Goal: Check status: Check status

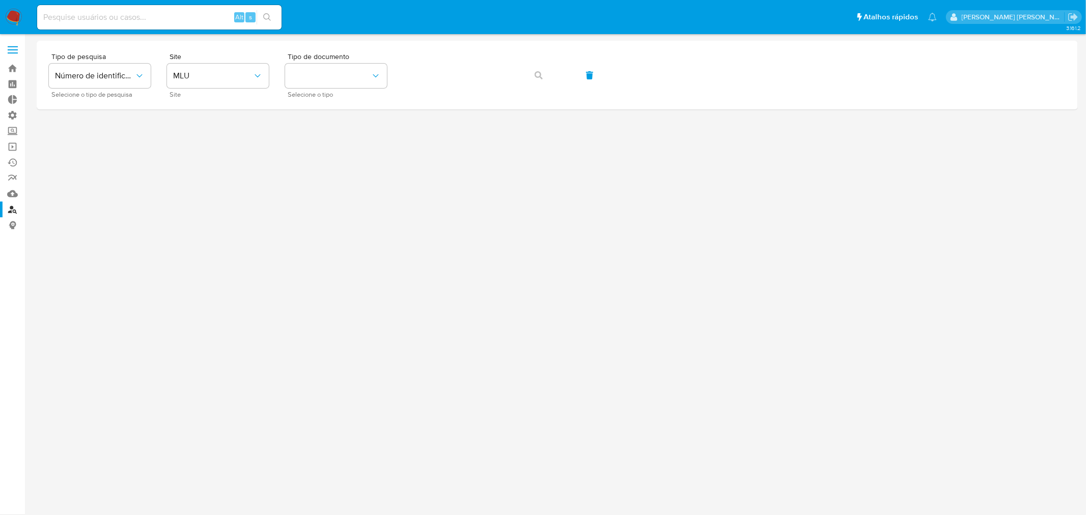
click at [124, 13] on input at bounding box center [159, 17] width 244 height 13
paste input "226307769"
type input "226307769"
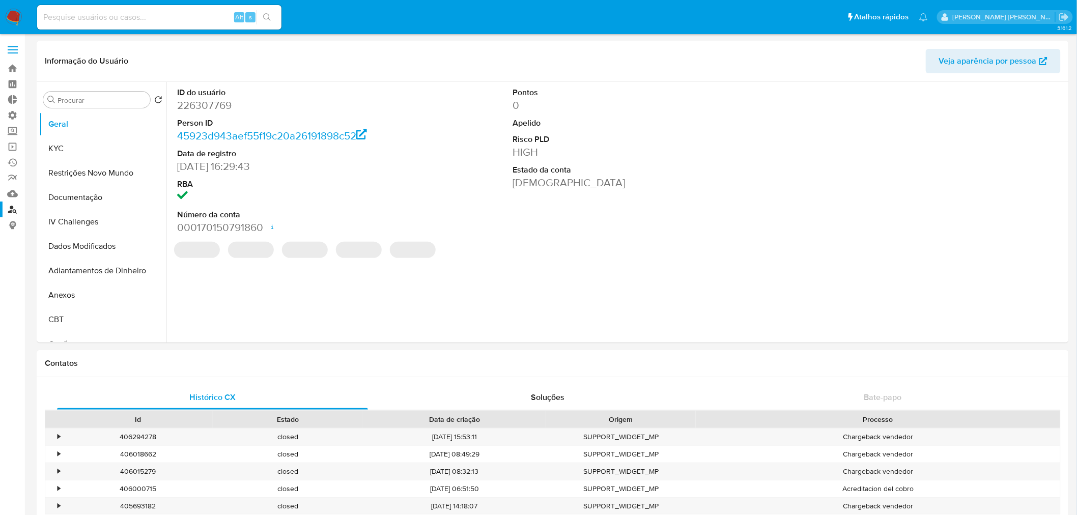
select select "10"
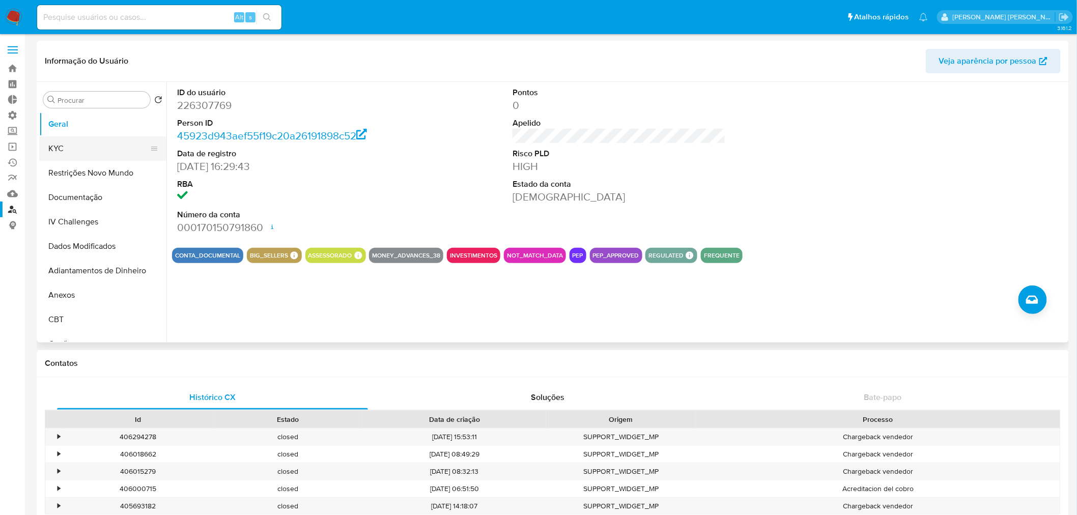
click at [84, 148] on button "KYC" at bounding box center [98, 148] width 119 height 24
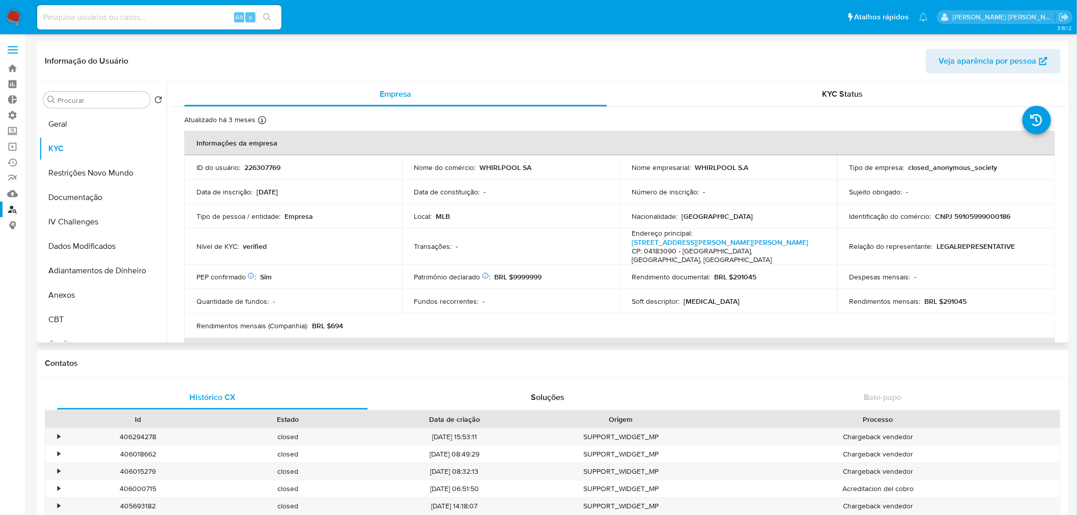
click at [983, 215] on p "CNPJ 59105999000186" at bounding box center [973, 216] width 75 height 9
copy p "59105999000186"
click at [88, 201] on button "Documentação" at bounding box center [98, 197] width 119 height 24
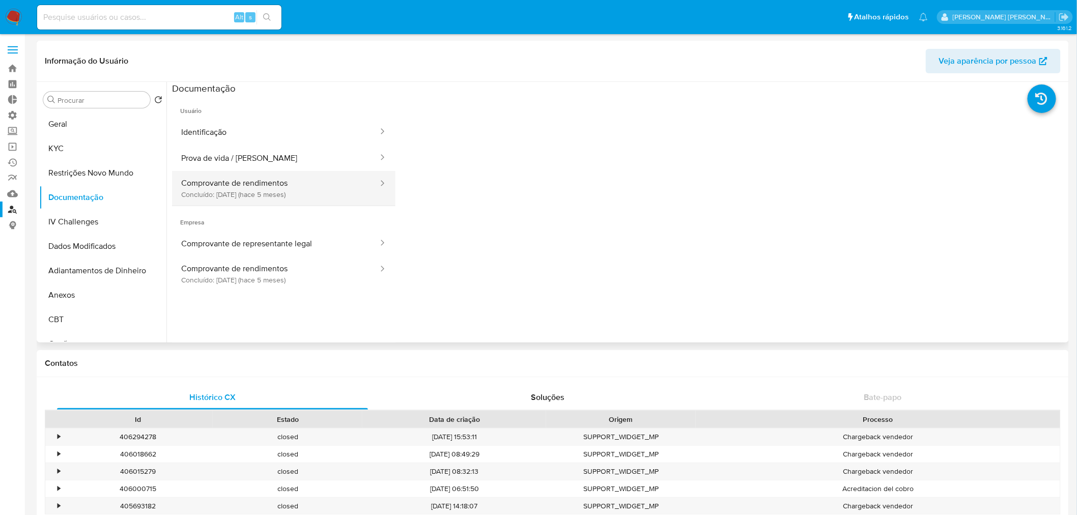
click at [287, 201] on button "Comprovante de rendimentos Concluído: [DATE] (hace 5 meses)" at bounding box center [275, 188] width 207 height 35
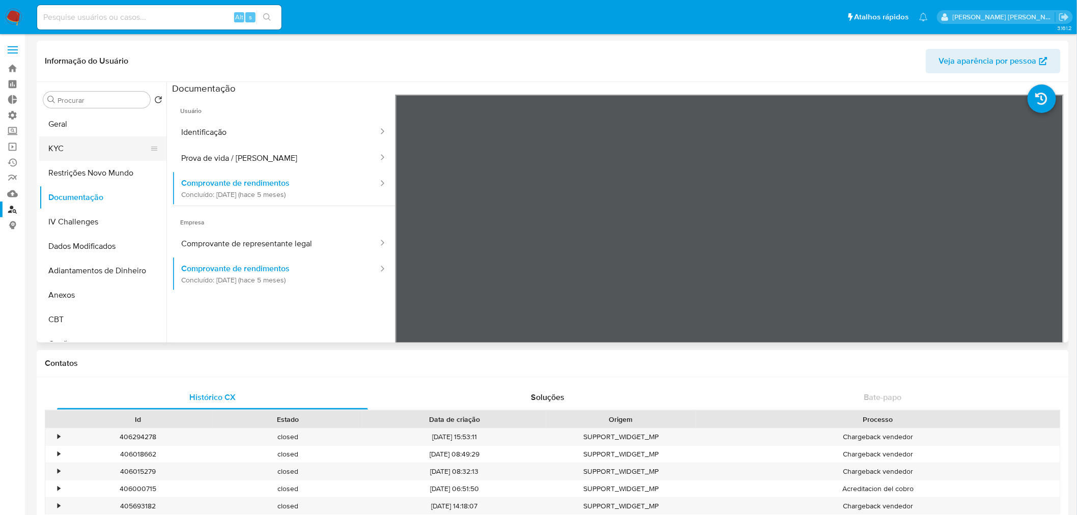
click at [60, 154] on button "KYC" at bounding box center [98, 148] width 119 height 24
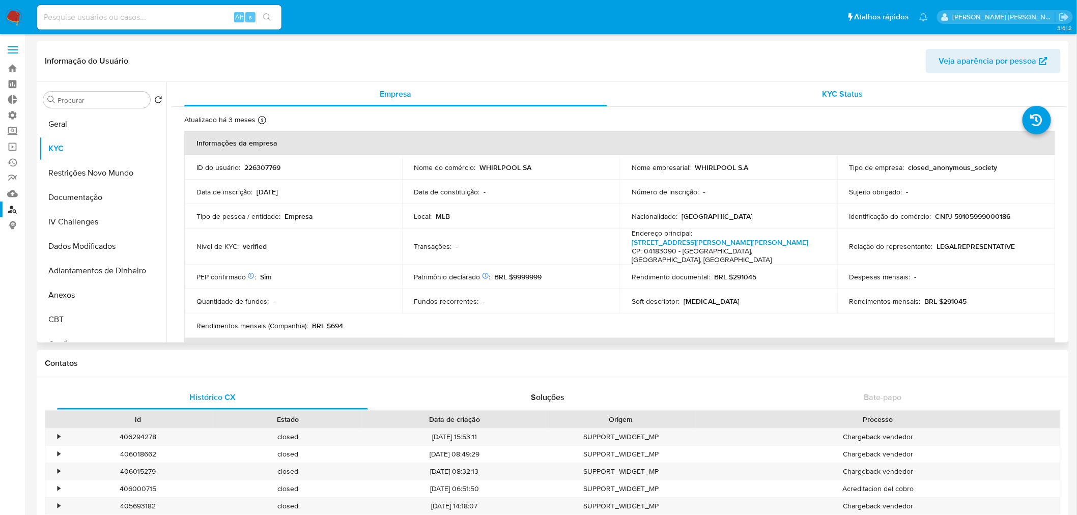
click at [842, 100] on div "KYC Status" at bounding box center [843, 94] width 423 height 24
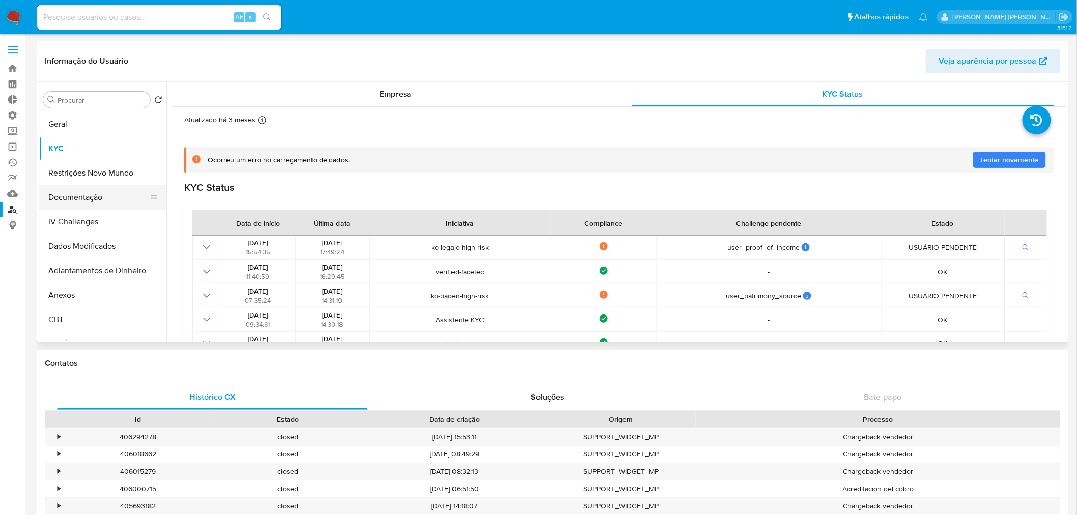
click at [70, 199] on button "Documentação" at bounding box center [98, 197] width 119 height 24
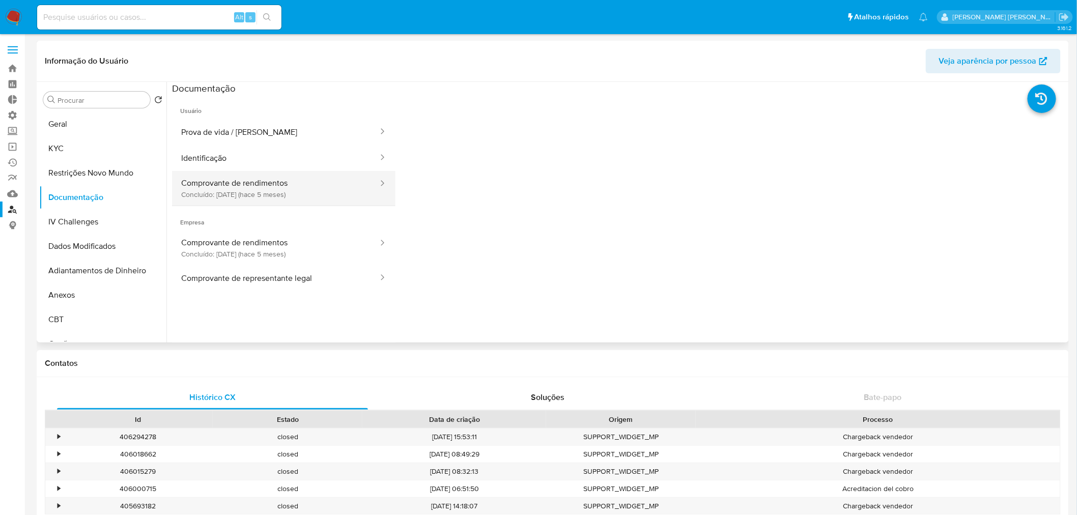
click at [275, 189] on button "Comprovante de rendimentos Concluído: [DATE] (hace 5 meses)" at bounding box center [275, 188] width 207 height 35
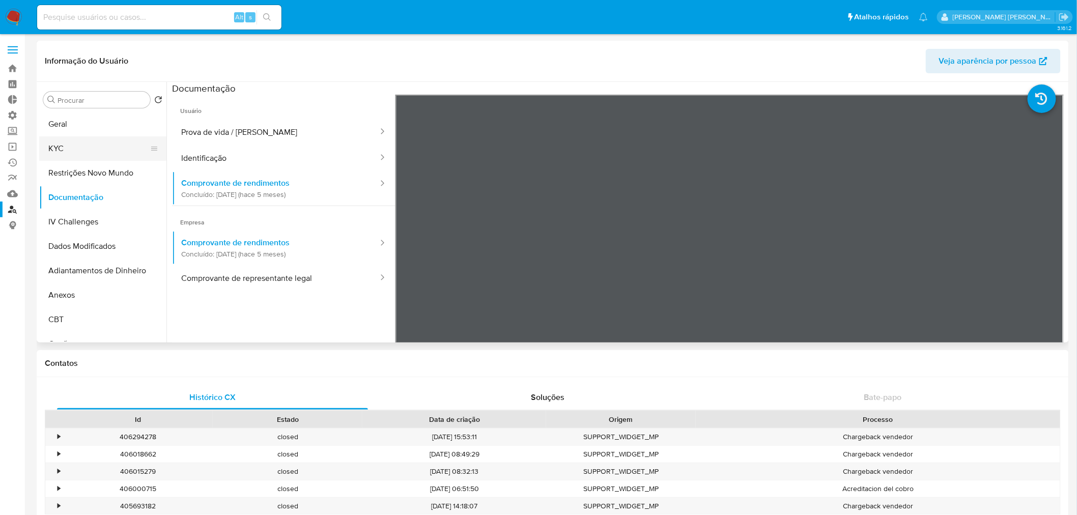
click at [72, 148] on button "KYC" at bounding box center [98, 148] width 119 height 24
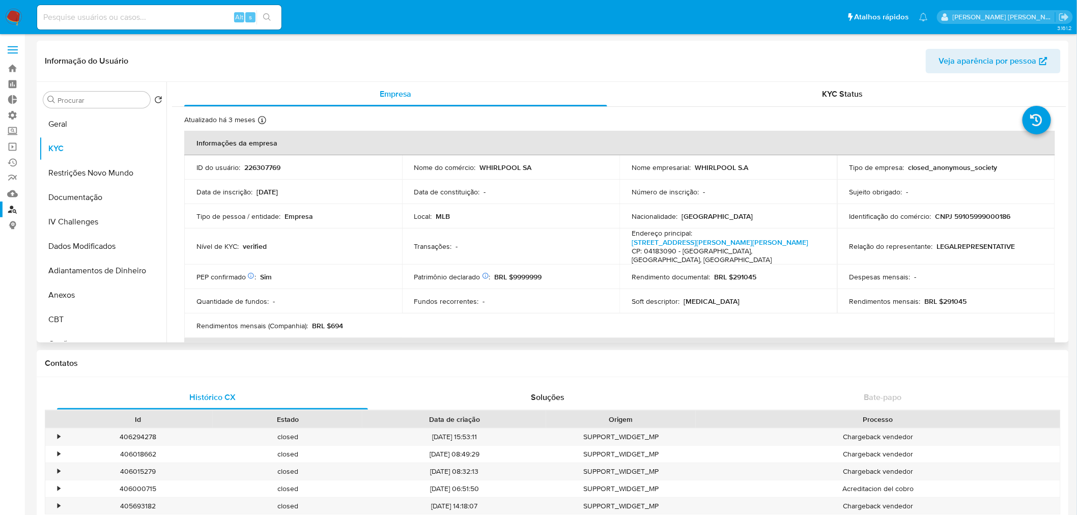
click at [264, 163] on p "226307769" at bounding box center [262, 167] width 36 height 9
copy p "226307769"
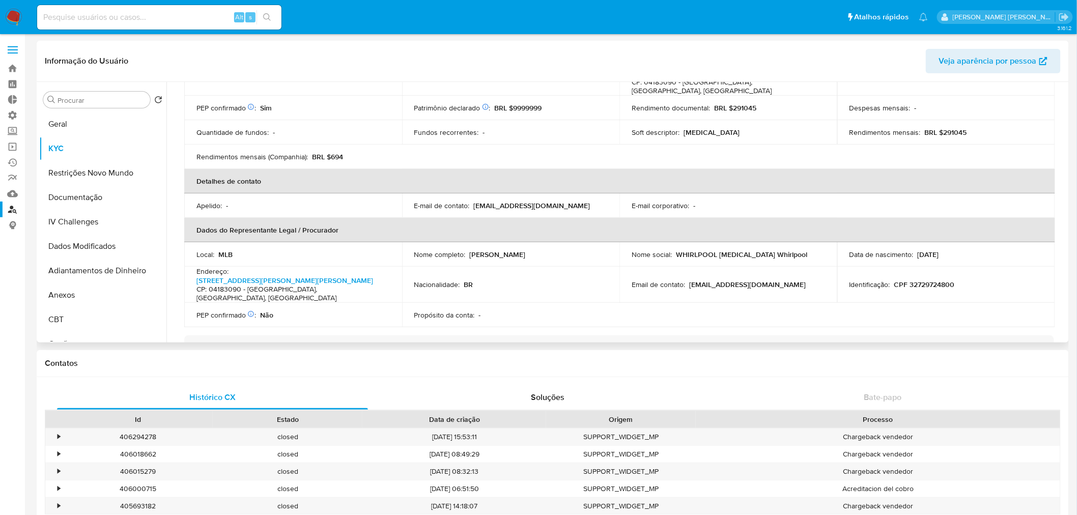
scroll to position [170, 0]
click at [90, 199] on button "Documentação" at bounding box center [98, 197] width 119 height 24
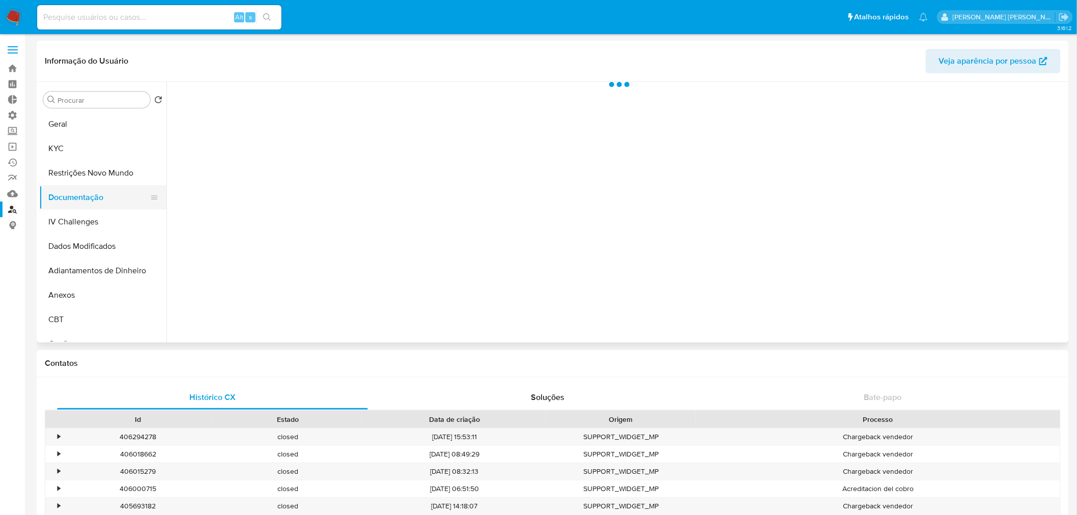
scroll to position [0, 0]
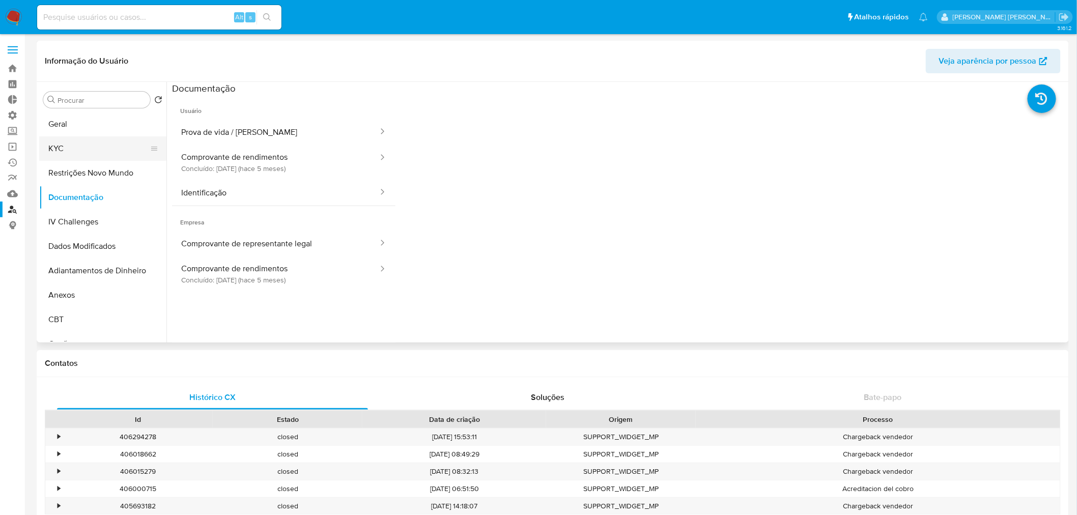
click at [86, 146] on button "KYC" at bounding box center [98, 148] width 119 height 24
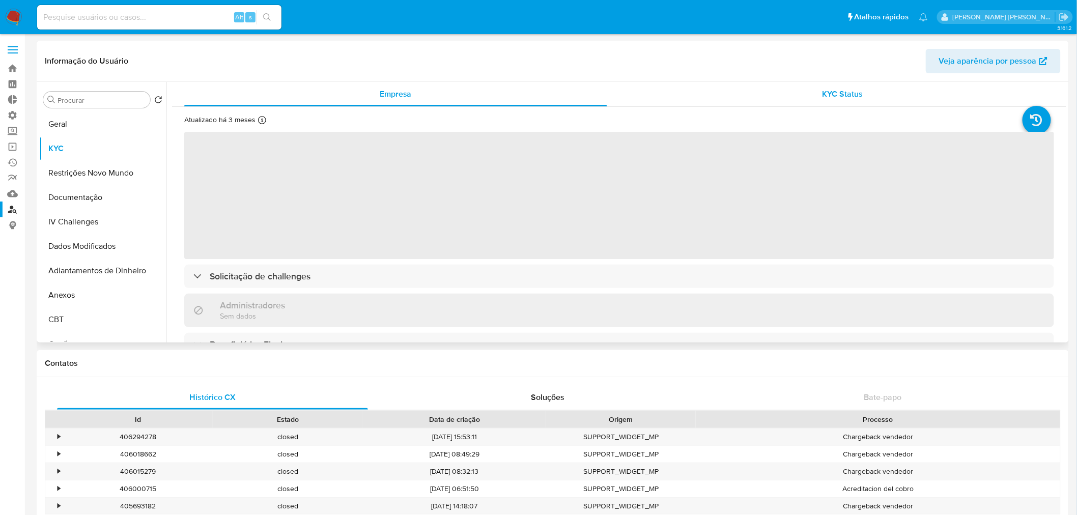
click at [857, 98] on span "KYC Status" at bounding box center [843, 94] width 41 height 12
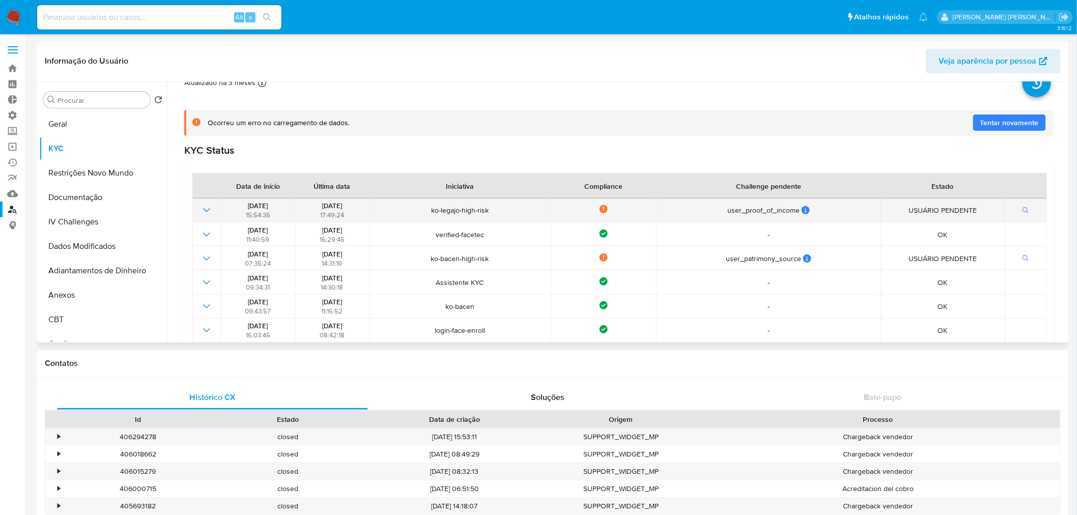
scroll to position [57, 0]
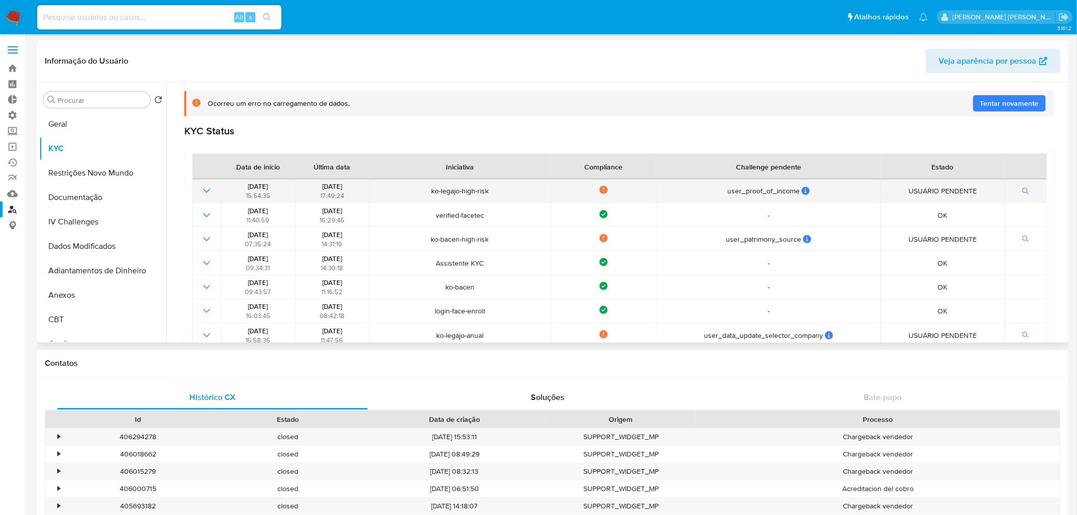
click at [201, 190] on icon "Mostrar operación" at bounding box center [207, 191] width 12 height 12
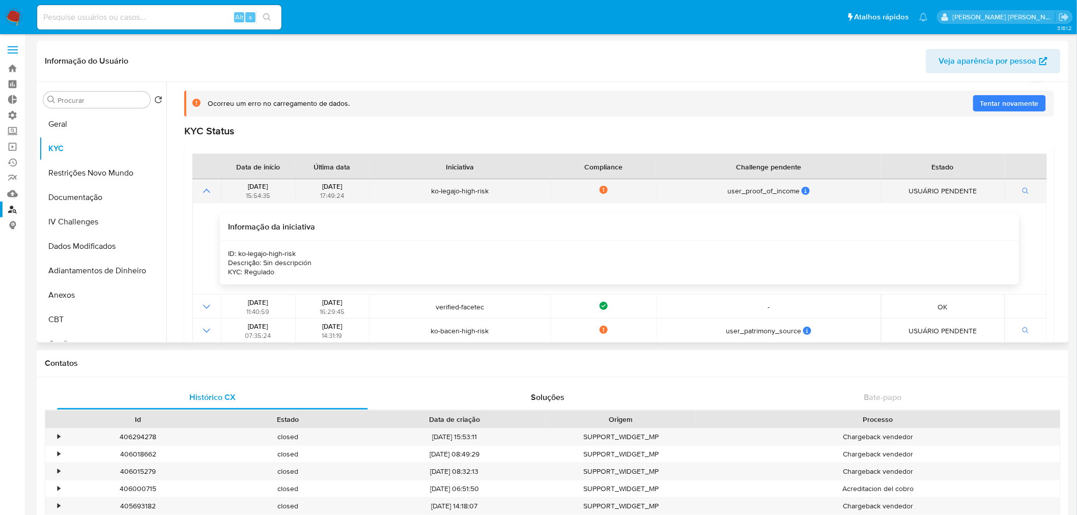
click at [201, 190] on icon "Mostrar operación" at bounding box center [207, 191] width 12 height 12
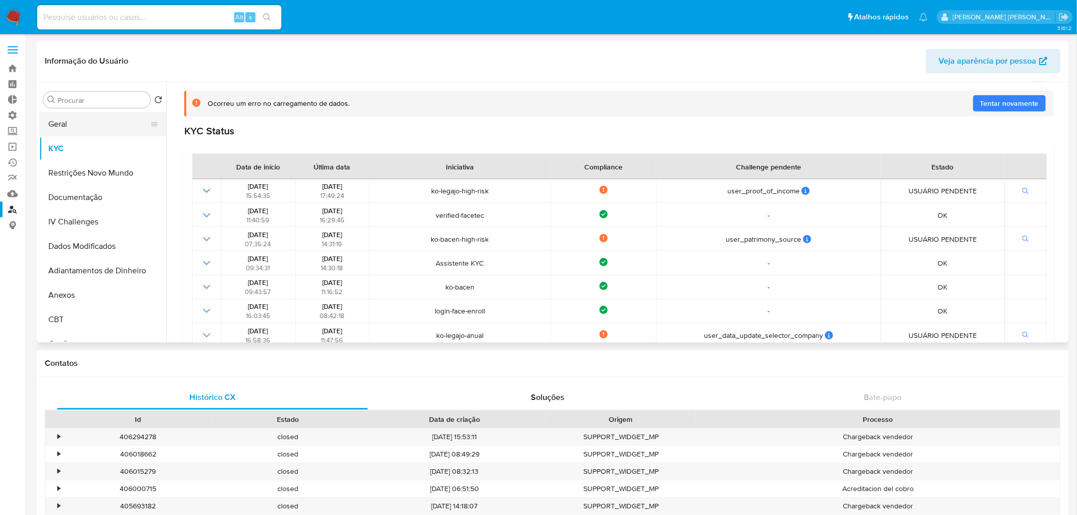
click at [87, 128] on button "Geral" at bounding box center [98, 124] width 119 height 24
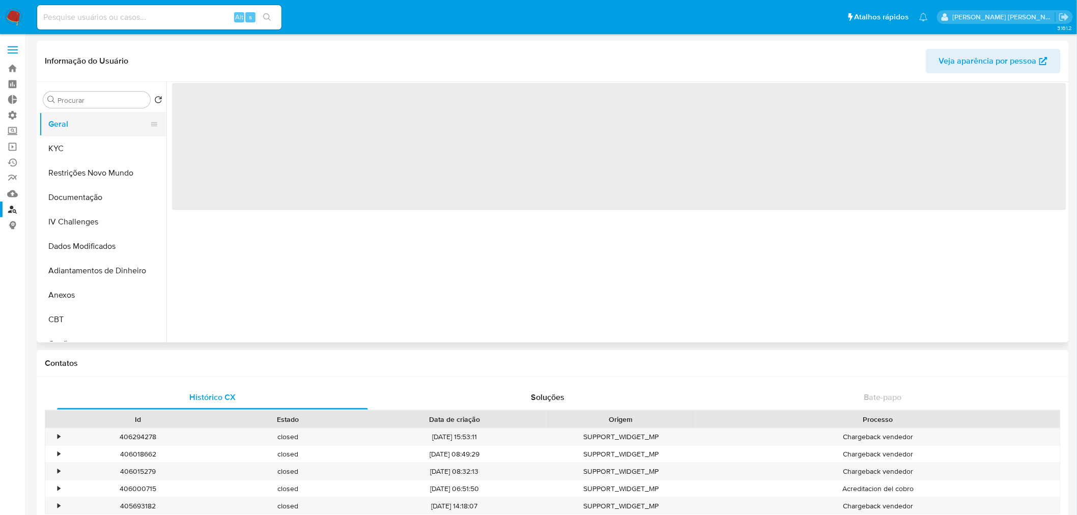
scroll to position [0, 0]
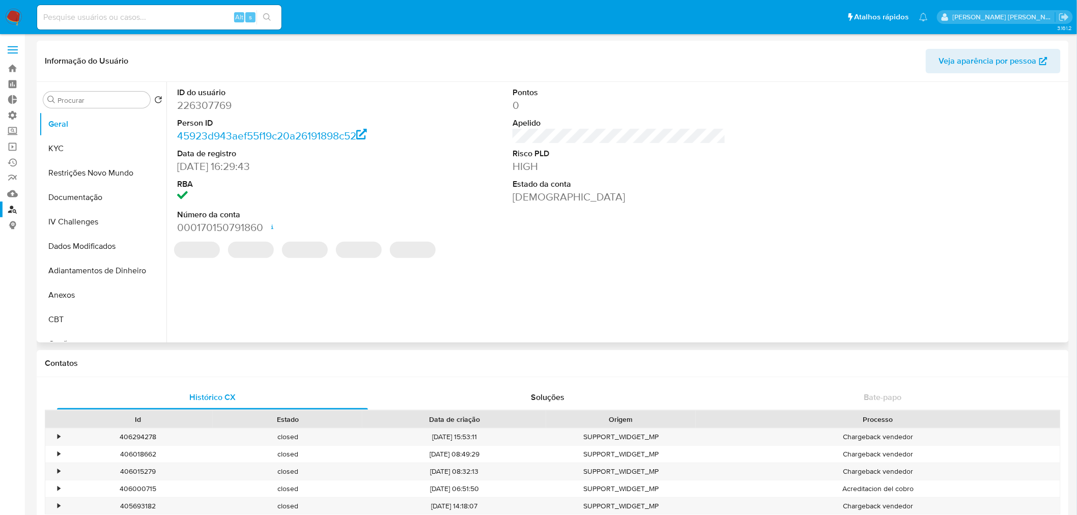
click at [204, 108] on dd "226307769" at bounding box center [283, 105] width 213 height 14
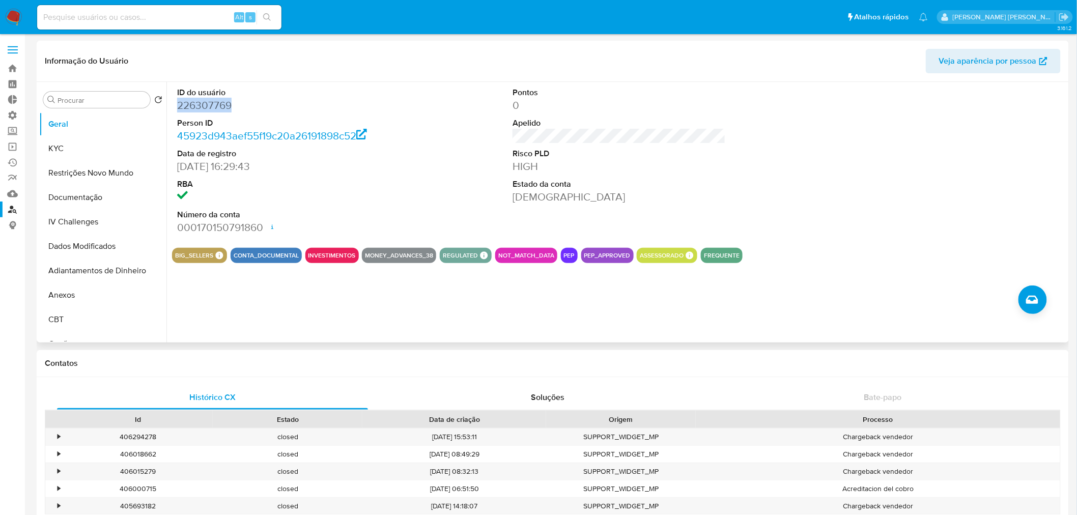
copy dd "226307769"
click at [82, 146] on button "KYC" at bounding box center [98, 148] width 119 height 24
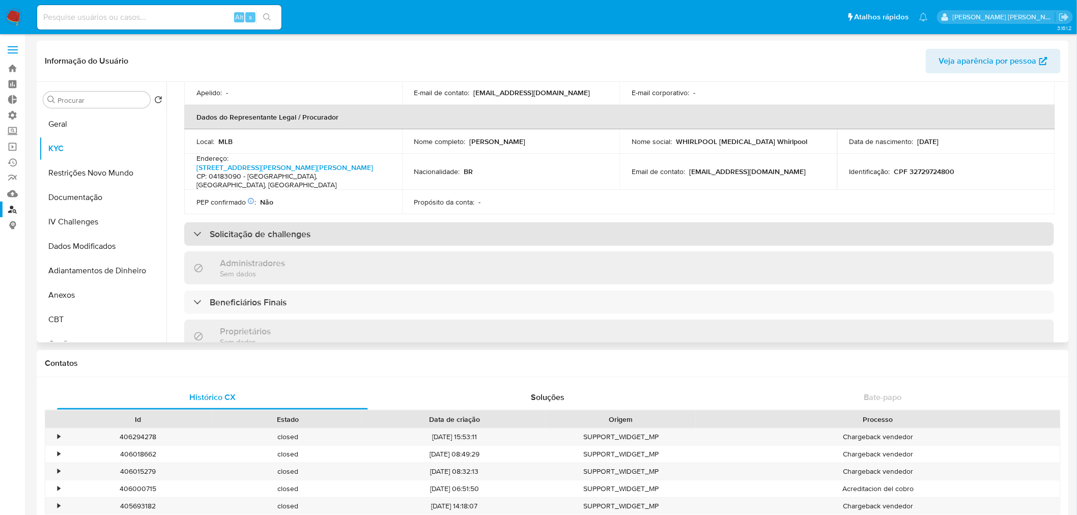
scroll to position [283, 0]
click at [190, 222] on div "Solicitação de challenges" at bounding box center [619, 233] width 870 height 23
